Goal: Submit feedback/report problem

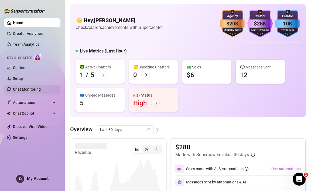
click at [37, 90] on link "Chat Monitoring" at bounding box center [27, 89] width 28 height 4
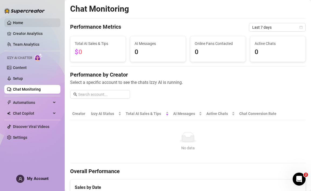
click at [23, 21] on link "Home" at bounding box center [18, 23] width 10 height 4
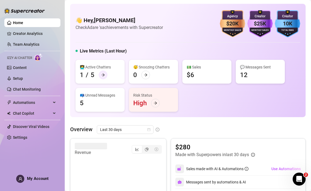
click at [100, 73] on div at bounding box center [103, 74] width 9 height 9
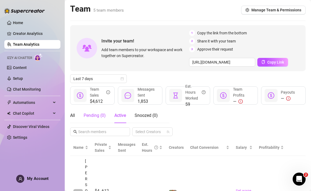
click at [101, 117] on div "Pending ( 0 )" at bounding box center [95, 115] width 22 height 6
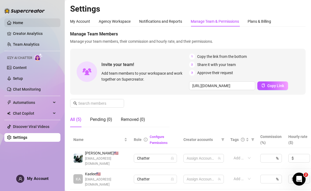
click at [22, 22] on link "Home" at bounding box center [18, 23] width 10 height 4
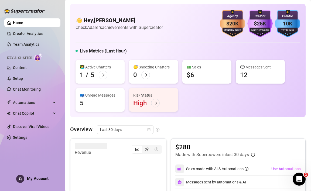
click at [301, 175] on div "Open Intercom Messenger" at bounding box center [299, 179] width 18 height 18
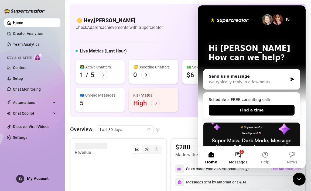
click at [234, 155] on button "2 Messages" at bounding box center [238, 157] width 27 height 22
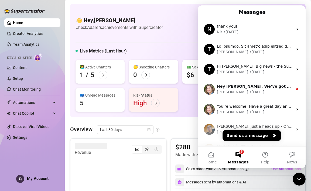
click at [242, 138] on button "Send us a message" at bounding box center [252, 135] width 58 height 11
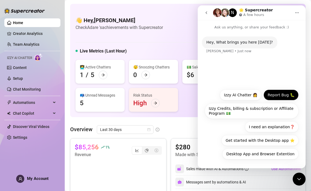
click at [271, 95] on button "Report Bug 🐛" at bounding box center [281, 94] width 35 height 11
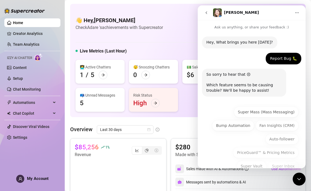
scroll to position [65, 0]
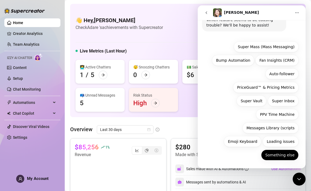
click at [277, 155] on button "Something else" at bounding box center [280, 154] width 38 height 11
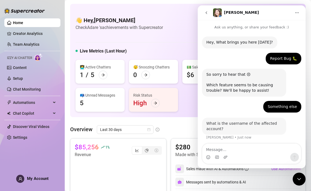
scroll to position [0, 0]
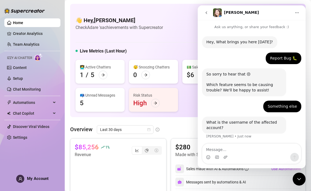
click at [264, 149] on textarea "Message…" at bounding box center [251, 147] width 99 height 9
click at [259, 151] on textarea "Message…" at bounding box center [251, 147] width 99 height 9
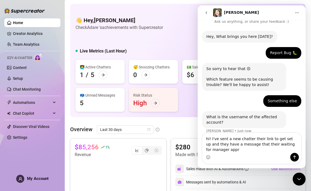
scroll to position [11, 0]
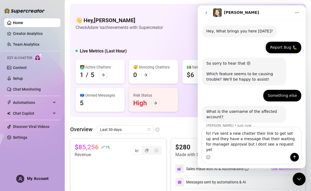
type textarea "hi! I've sent a new chatter their link to get set up and they have a message th…"
drag, startPoint x: 299, startPoint y: 178, endPoint x: 554, endPoint y: 341, distance: 302.7
click at [299, 178] on icon "Close Intercom Messenger" at bounding box center [299, 178] width 6 height 6
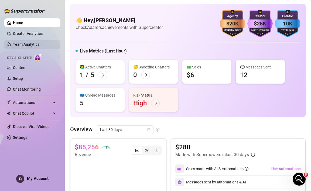
click at [37, 43] on link "Team Analytics" at bounding box center [26, 44] width 26 height 4
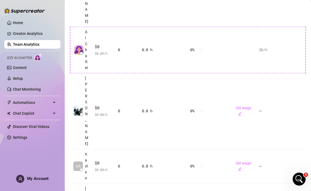
click at [298, 179] on icon "Open Intercom Messenger" at bounding box center [299, 178] width 9 height 9
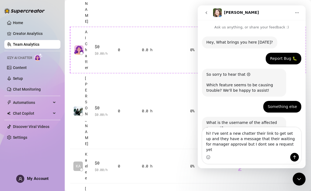
scroll to position [11, 0]
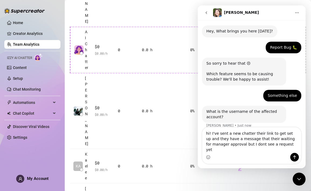
click at [294, 157] on icon "Send a message…" at bounding box center [295, 157] width 4 height 4
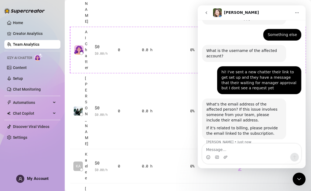
scroll to position [76, 0]
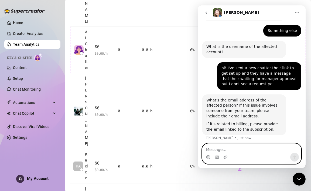
paste textarea "[EMAIL_ADDRESS][DOMAIN_NAME]"
type textarea "[EMAIL_ADDRESS][DOMAIN_NAME]"
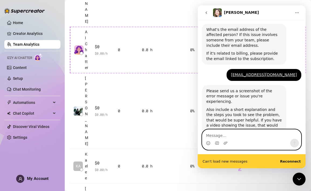
scroll to position [160, 0]
